Goal: Entertainment & Leisure: Consume media (video, audio)

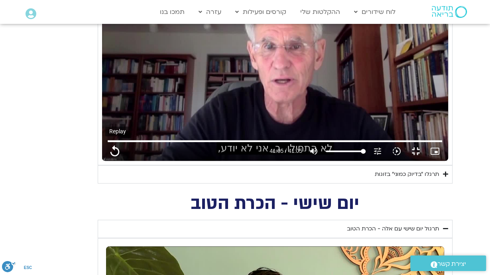
click at [105, 161] on button "replay" at bounding box center [114, 151] width 19 height 19
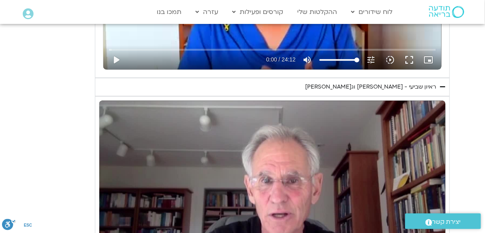
scroll to position [542, 0]
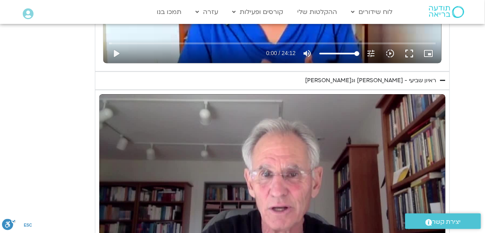
click at [232, 145] on div "Skip Ad 6:05 pause 2:54 / 41:05 volume_up Mute tune Resolution Auto 720p slow_m…" at bounding box center [272, 191] width 346 height 195
type input "174.287499"
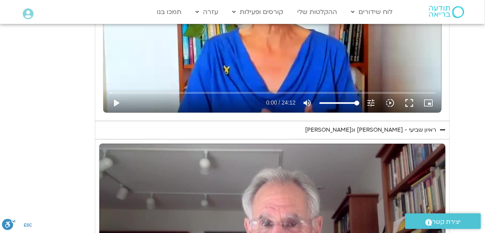
scroll to position [478, 0]
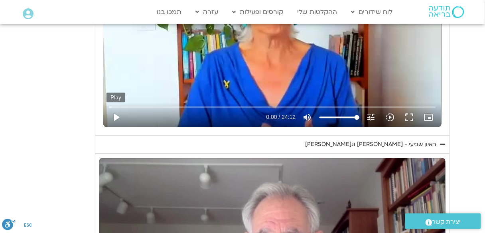
click at [116, 118] on button "play_arrow" at bounding box center [115, 117] width 19 height 19
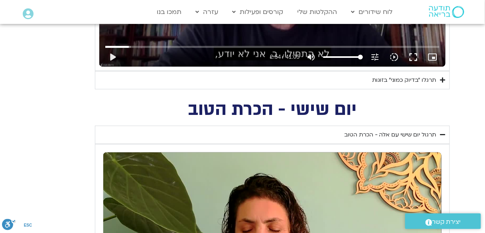
scroll to position [765, 0]
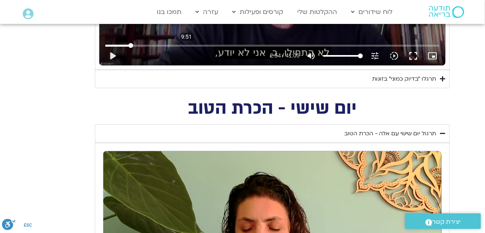
type input "1452.76"
type input "592.463765077973"
type input "1452.76"
type input "592.463765077973"
click at [187, 45] on input "Seek" at bounding box center [272, 45] width 334 height 5
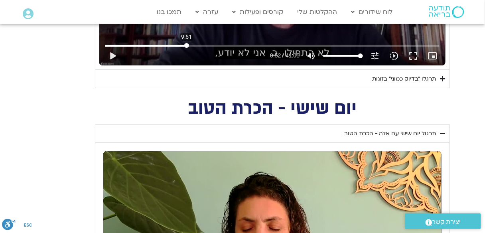
type input "1452.76"
type input "592.463765"
type input "1452.76"
click at [116, 54] on button "play_arrow" at bounding box center [112, 55] width 19 height 19
type input "592.481887"
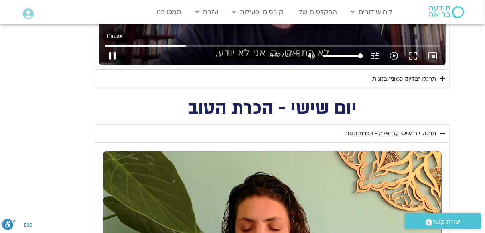
type input "1452.76"
type input "592.561389"
type input "1452.76"
type input "592.694608"
type input "1452.76"
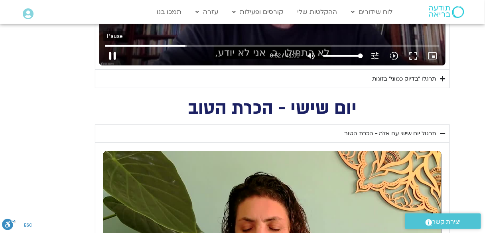
type input "592.827345"
type input "1452.76"
type input "593.028383"
type input "1452.76"
type input "593.044954"
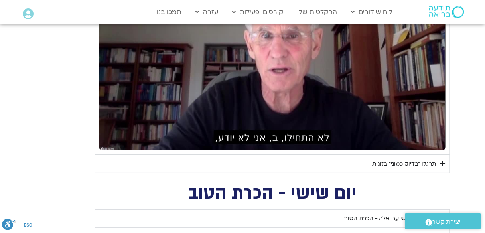
scroll to position [670, 0]
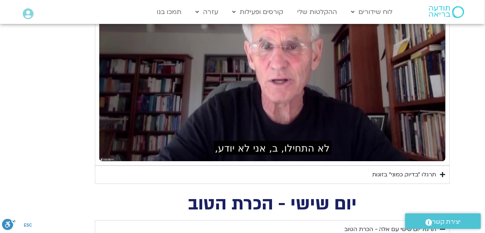
type input "1452.76"
type input "595.279115"
type input "1452.76"
type input "595.412199"
type input "1452.76"
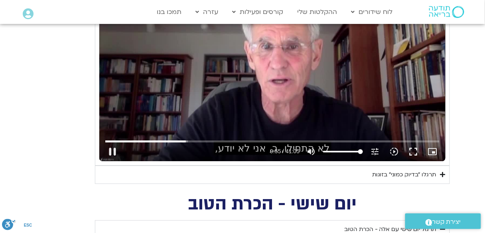
type input "595.479529"
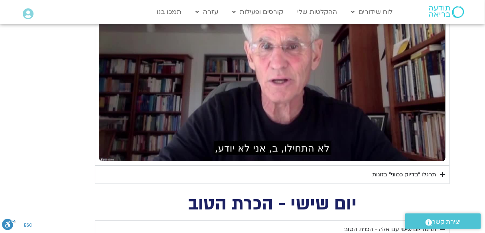
type input "1452.76"
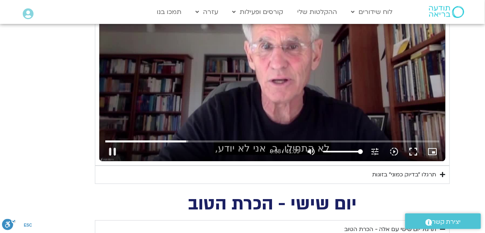
type input "598.463869"
type input "1452.76"
type input "598.595914"
type input "1452.76"
type input "598.685179"
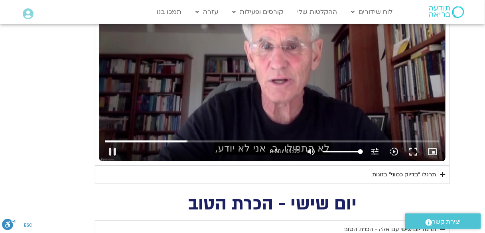
type input "1452.76"
type input "598.745542"
type input "1452.76"
type input "598.871991"
type input "1452.76"
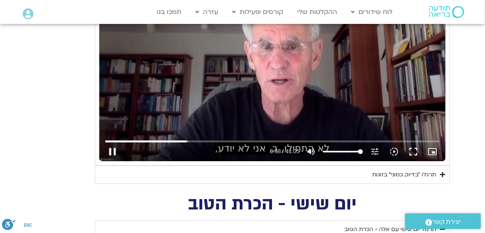
type input "599.001832"
type input "1452.76"
type input "599.129424"
type input "1452.76"
type input "599.261762"
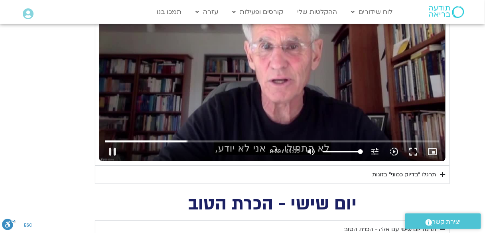
type input "1452.76"
type input "599.394433"
type input "1452.76"
type input "599.525961"
type input "1452.76"
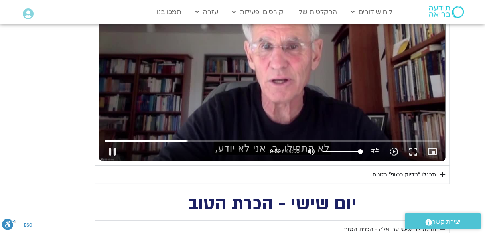
type input "599.65996"
type input "1452.76"
type input "599.843076"
type input "1452.76"
type input "599.927777"
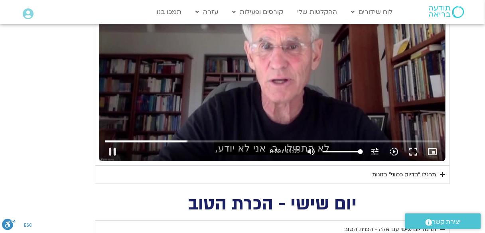
type input "1452.76"
type input "600.057769"
type input "1452.76"
type input "600.188597"
type input "1452.76"
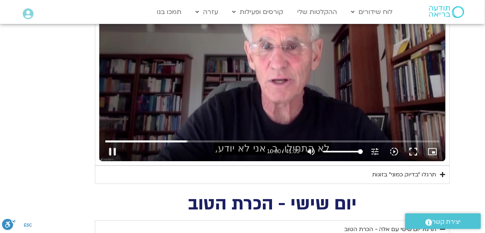
type input "600.323626"
type input "1452.76"
type input "600.456317"
type input "1452.76"
type input "600.58625"
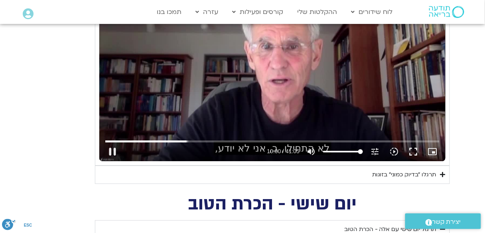
type input "1452.76"
type input "600.717716"
type input "1452.76"
type input "600.853294"
type input "1452.76"
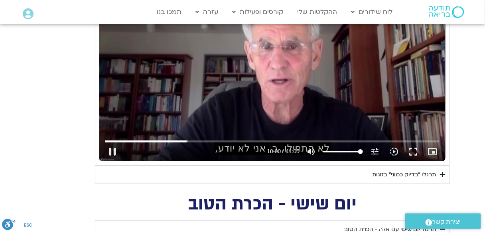
type input "600.984081"
type input "1452.76"
type input "601.144196"
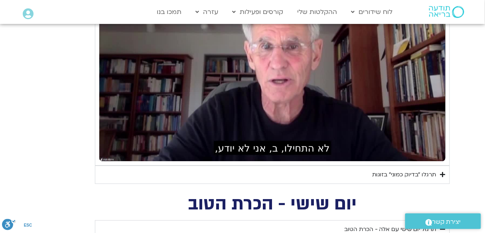
type input "1452.76"
type input "608.671826"
type input "1452.76"
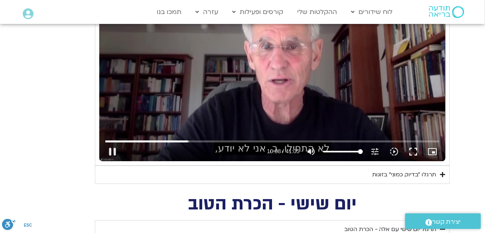
type input "608.811721"
type input "1452.76"
type input "608.945851"
type input "1452.76"
type input "609.00963"
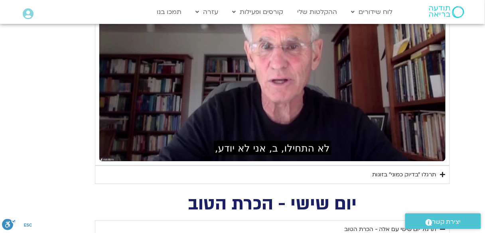
type input "1452.76"
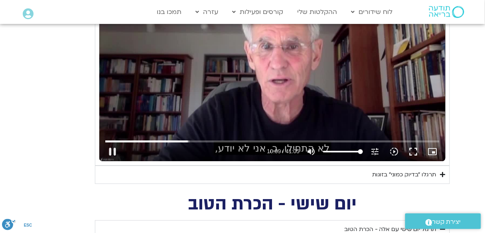
type input "609.746046"
type input "1452.76"
type input "609.765789"
type input "1452.76"
type input "610.007988"
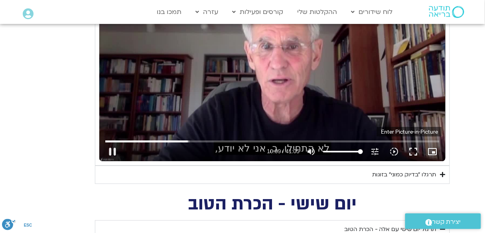
type input "1452.76"
type input "610.141338"
type input "1452.76"
type input "610.274828"
type input "1452.76"
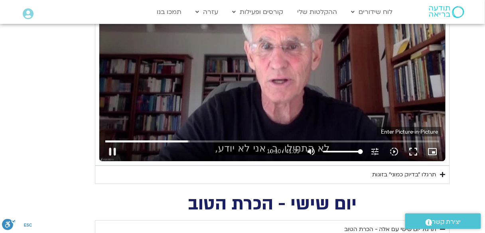
type input "610.408121"
type input "1452.76"
type input "610.524067"
type input "1452.76"
type input "610.660167"
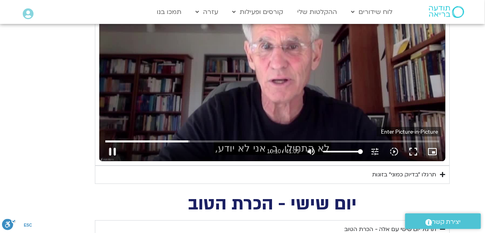
type input "1452.76"
type input "610.796746"
type input "1452.76"
type input "610.89042"
type input "1452.76"
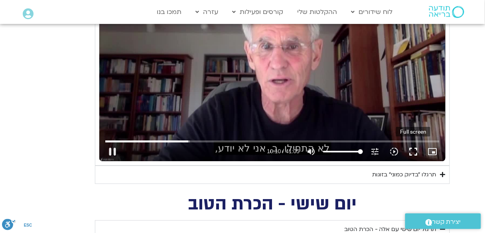
type input "611.073629"
type input "1452.76"
type input "611.20758"
type input "1452.76"
type input "611.257089"
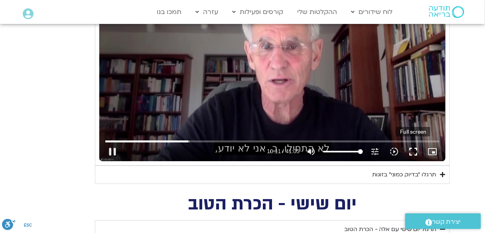
type input "1452.76"
type input "611.356776"
type input "1452.76"
type input "611.59119"
type input "1452.76"
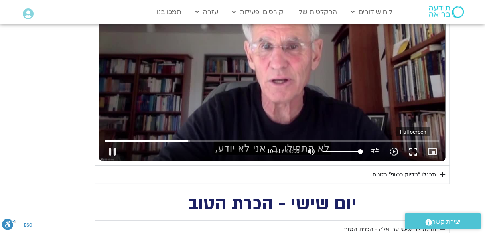
type input "611.676988"
type input "1452.76"
type input "611.741512"
type input "1452.76"
type input "611.86836"
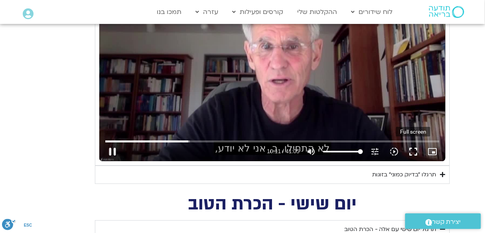
type input "1452.76"
type input "612.077557"
type input "1452.76"
type input "612.239951"
type input "1452.76"
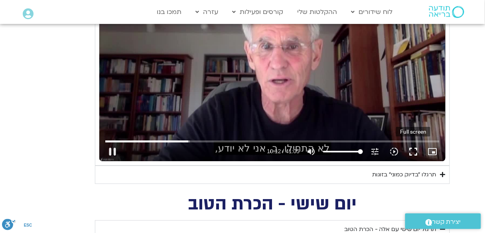
type input "612.275637"
type input "1452.76"
type input "612.460043"
type input "1452.76"
type input "612.542615"
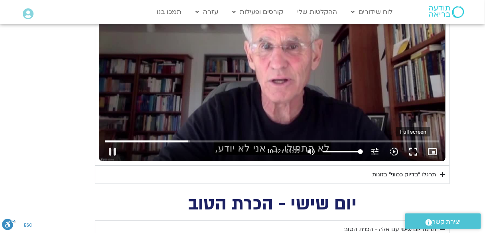
type input "1452.76"
type input "612.790388"
type input "1452.76"
type input "612.81538"
type input "1452.76"
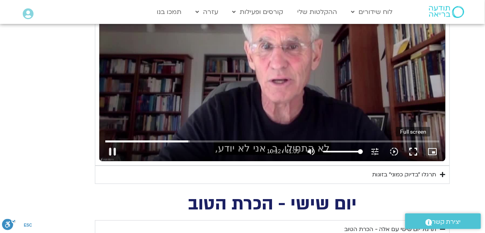
click at [411, 151] on button "fullscreen" at bounding box center [412, 151] width 19 height 19
type input "613.060827"
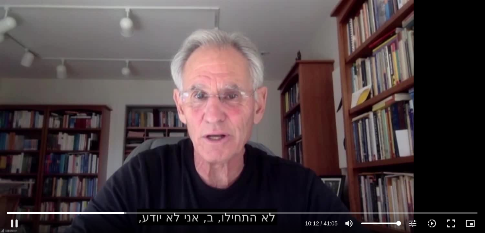
type input "1452.76"
type input "613.164134"
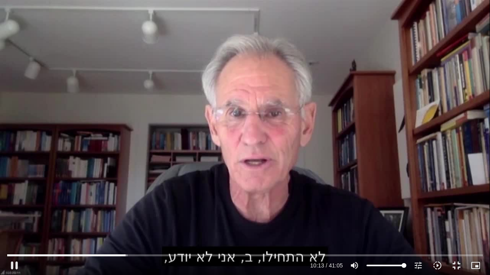
type input "1452.76"
type input "613.300323"
type input "1452.76"
type input "613.435734"
type input "1452.76"
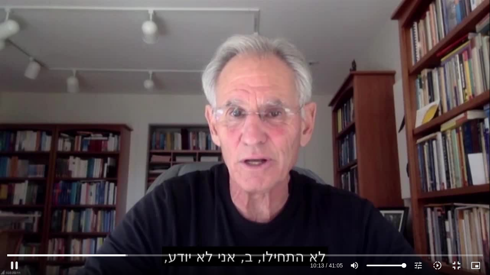
type input "613.67455"
type input "1452.76"
type input "613.806259"
type input "1452.76"
type input "613.84724"
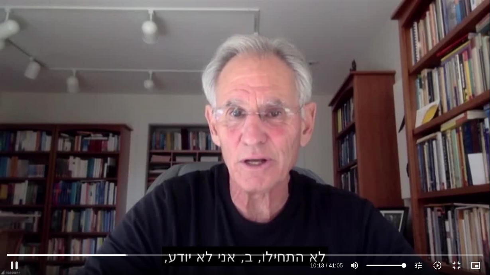
type input "1452.76"
type input "613.959391"
type input "1452.76"
type input "614.087614"
type input "1452.76"
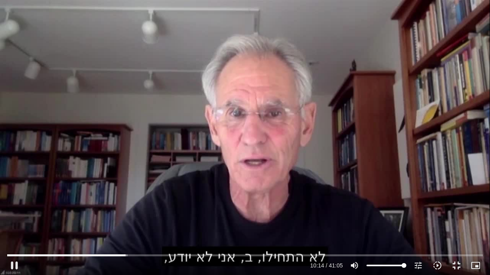
type input "614.21728"
type input "1452.76"
type input "614.350336"
type input "1452.76"
type input "614.480616"
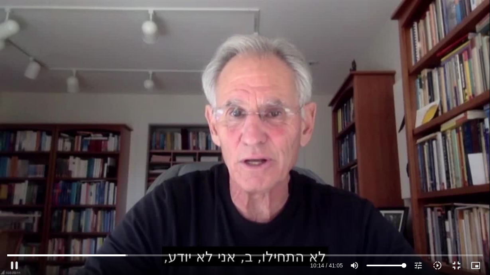
type input "1452.76"
type input "614.609589"
type input "1452.76"
type input "614.74059"
type input "1452.76"
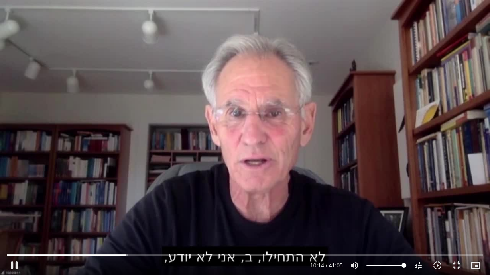
type input "614.873634"
type input "1452.76"
type input "615.004846"
type input "1452.76"
type input "615.130072"
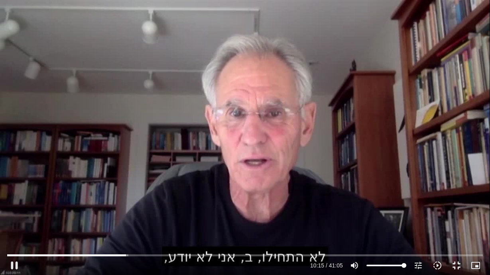
type input "1452.76"
type input "615.260601"
type input "1452.76"
type input "615.391518"
type input "1452.76"
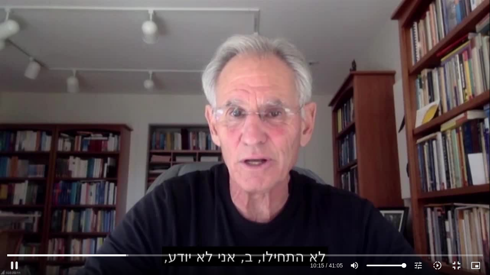
type input "615.519803"
type input "1452.76"
type input "615.66001"
type input "1452.76"
type input "615.789757"
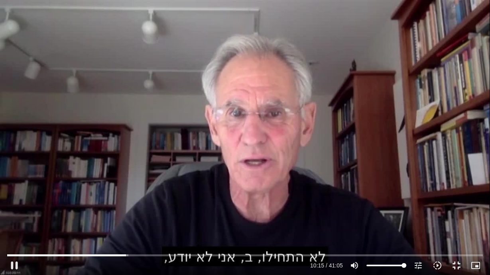
type input "1452.76"
type input "615.920135"
type input "1452.76"
type input "616.048765"
type input "1452.76"
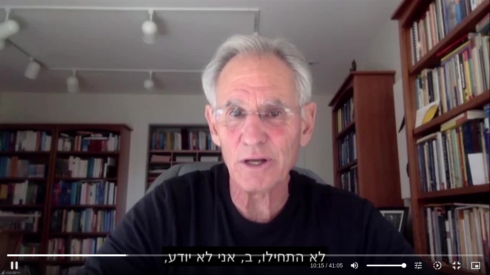
type input "616.181881"
type input "1452.76"
type input "616.318885"
type input "1452.76"
type input "616.453115"
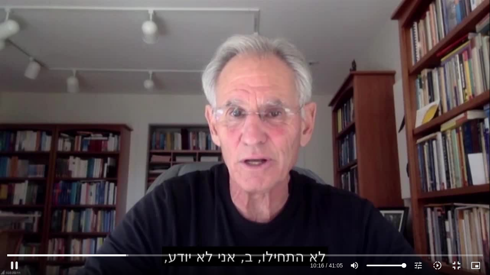
type input "1452.76"
type input "616.58581"
type input "1452.76"
type input "616.723068"
type input "1452.76"
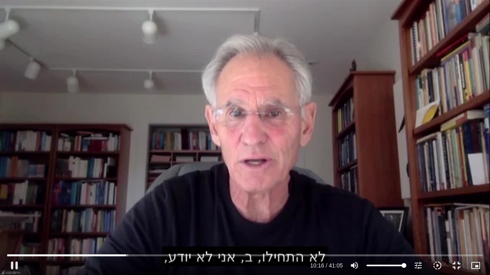
type input "616.853328"
type input "1452.76"
type input "616.984587"
type input "1452.76"
type input "617.117334"
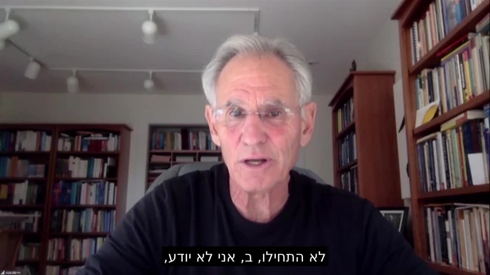
type input "1452.76"
type input "761.759102"
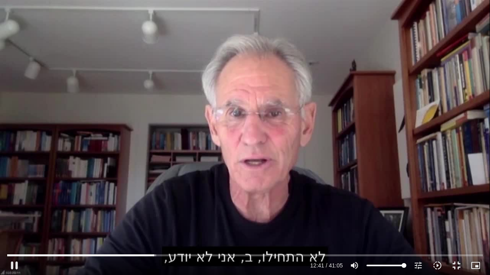
type input "1452.76"
type input "761.894705"
type input "1452.76"
type input "761.943292"
type input "1452.76"
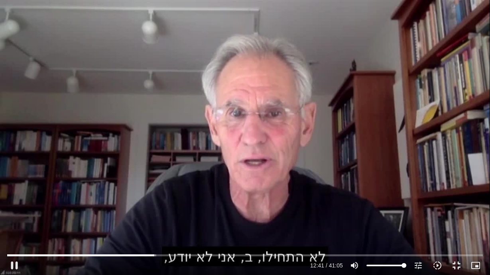
type input "762.080712"
type input "1452.76"
click at [244, 20] on div "Skip Ad 40:44 pause 14:51 / 41:05 volume_up Mute tune Resolution Auto 720p slow…" at bounding box center [245, 137] width 490 height 275
click at [136, 218] on div "Skip Ad 40:44 play_arrow 14:52 / 41:05 volume_up Mute tune Resolution Auto 720p…" at bounding box center [245, 137] width 490 height 275
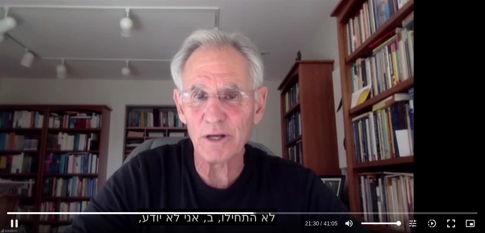
scroll to position [638, 0]
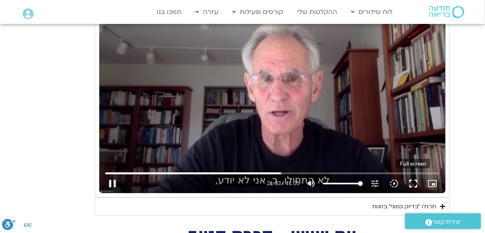
click at [415, 181] on button "fullscreen" at bounding box center [412, 183] width 19 height 19
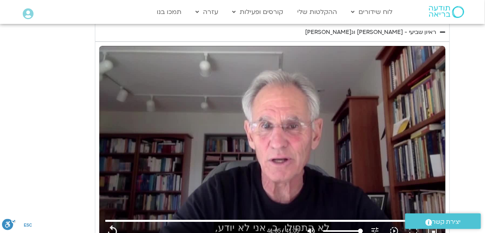
scroll to position [702, 0]
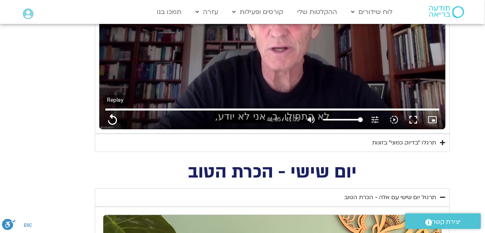
click at [117, 120] on button "replay" at bounding box center [112, 119] width 19 height 19
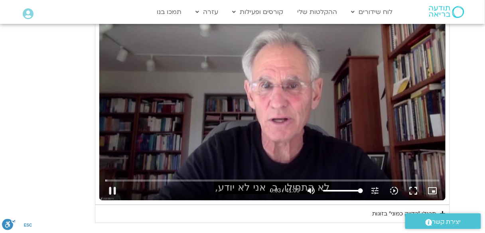
scroll to position [638, 0]
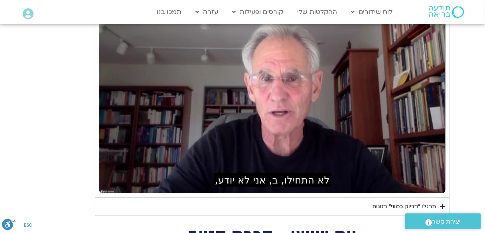
click at [130, 125] on div "Skip Ad 2:51 pause 0:05 / 41:05 volume_up Mute tune Resolution Auto 720p slow_m…" at bounding box center [272, 95] width 346 height 195
